Goal: Information Seeking & Learning: Understand process/instructions

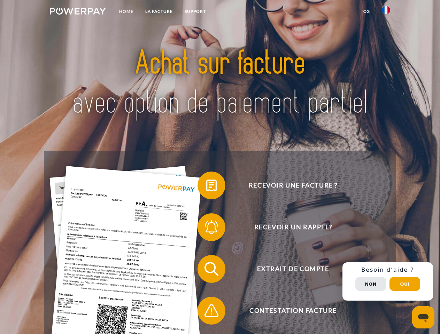
click at [78, 12] on img at bounding box center [78, 11] width 56 height 7
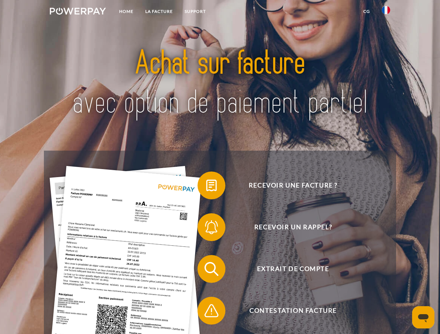
click at [386, 12] on img at bounding box center [385, 10] width 8 height 8
click at [366, 11] on link "CG" at bounding box center [366, 11] width 18 height 13
click at [206, 187] on span at bounding box center [200, 185] width 35 height 35
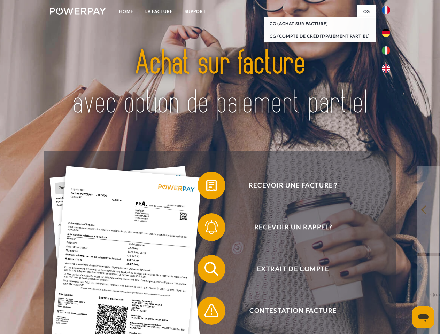
click at [206, 229] on div "Recevoir une facture ? Recevoir un rappel? Extrait de compte retour" at bounding box center [220, 290] width 352 height 278
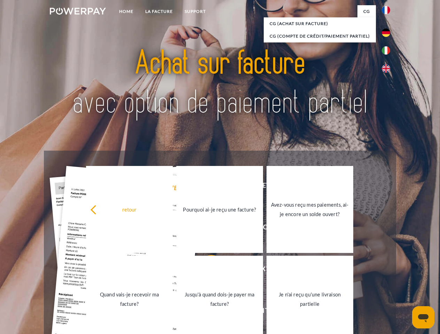
click at [206, 270] on link "Jusqu'à quand dois-je payer ma facture?" at bounding box center [219, 299] width 87 height 87
click at [266, 312] on link "Je n'ai reçu qu'une livraison partielle" at bounding box center [309, 299] width 87 height 87
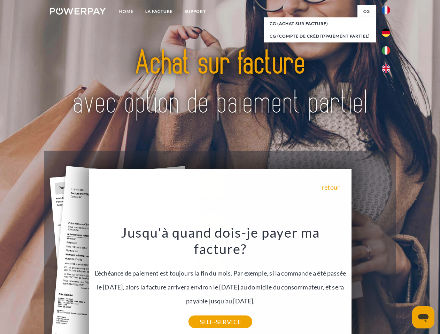
click at [387, 282] on div "Recevoir une facture ? Recevoir un rappel? Extrait de compte retour" at bounding box center [220, 290] width 352 height 278
click at [370, 283] on span "Extrait de compte" at bounding box center [292, 269] width 171 height 28
click at [404, 284] on header "Home LA FACTURE Support" at bounding box center [220, 240] width 440 height 481
